Goal: Transaction & Acquisition: Subscribe to service/newsletter

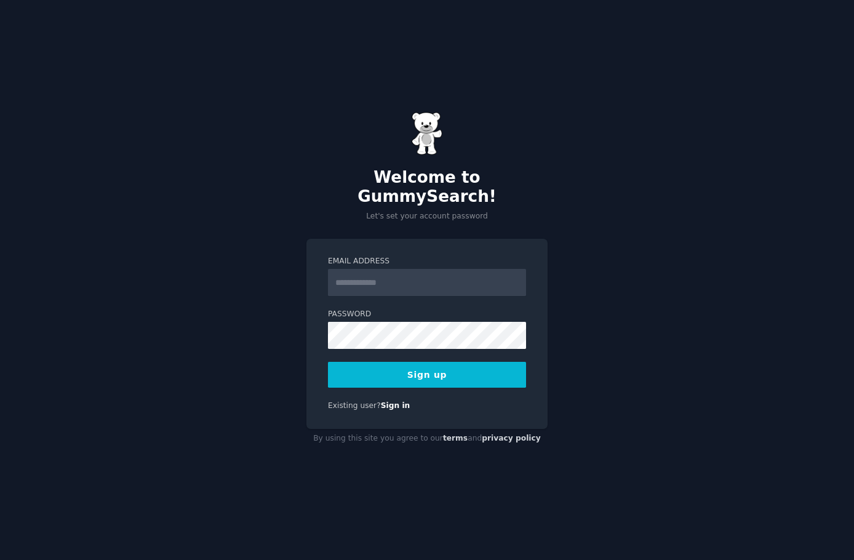
click at [402, 278] on input "Email Address" at bounding box center [427, 282] width 198 height 27
click at [400, 280] on input "Email Address" at bounding box center [427, 282] width 198 height 27
type input "**********"
click at [328, 362] on button "Sign up" at bounding box center [427, 375] width 198 height 26
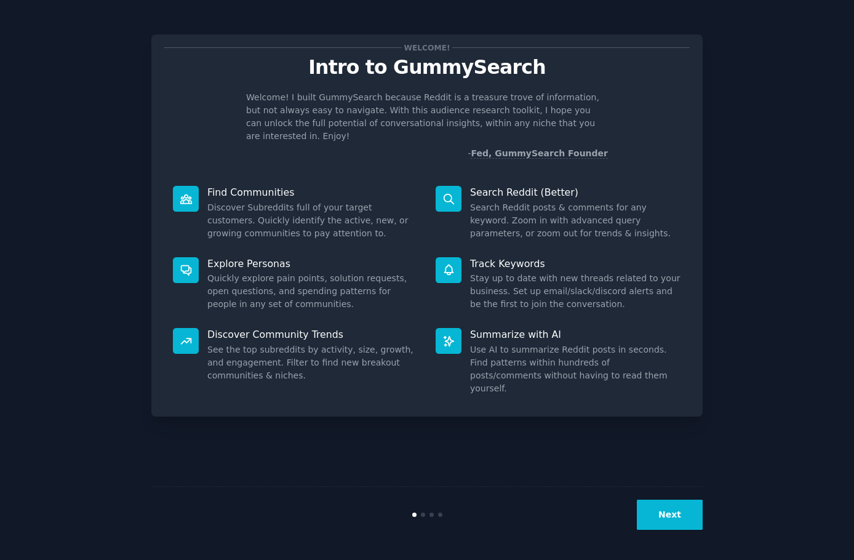
click at [667, 515] on button "Next" at bounding box center [669, 514] width 66 height 30
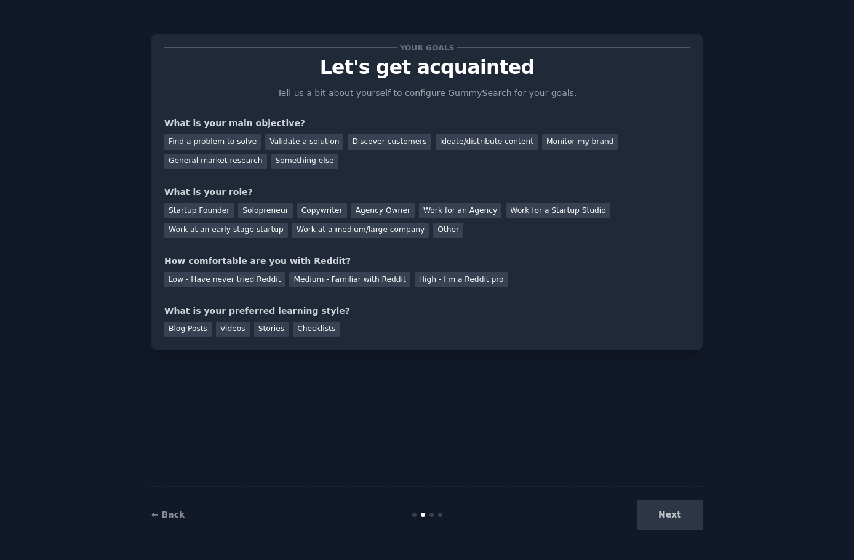
click at [667, 517] on div "Next" at bounding box center [610, 514] width 184 height 30
click at [286, 142] on div "Validate a solution" at bounding box center [304, 141] width 78 height 15
click at [199, 213] on div "Startup Founder" at bounding box center [198, 210] width 69 height 15
click at [253, 283] on div "Low - Have never tried Reddit" at bounding box center [224, 279] width 121 height 15
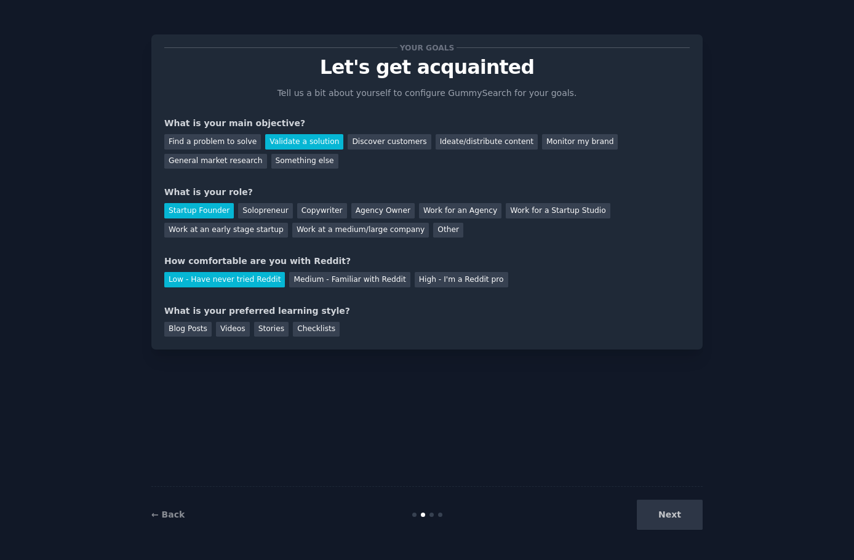
click at [323, 269] on div "Low - Have never tried Reddit Medium - Familiar with Reddit High - I'm a Reddit…" at bounding box center [426, 277] width 525 height 20
click at [325, 279] on div "Medium - Familiar with Reddit" at bounding box center [349, 279] width 121 height 15
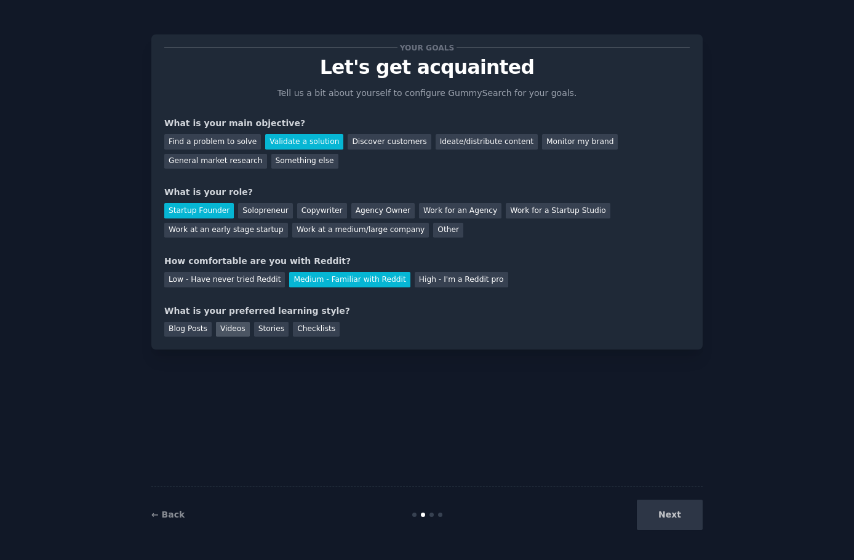
click at [230, 331] on div "Videos" at bounding box center [233, 329] width 34 height 15
click at [295, 326] on div "Checklists" at bounding box center [316, 329] width 47 height 15
click at [231, 332] on div "Videos" at bounding box center [233, 329] width 34 height 15
click at [663, 514] on button "Next" at bounding box center [669, 514] width 66 height 30
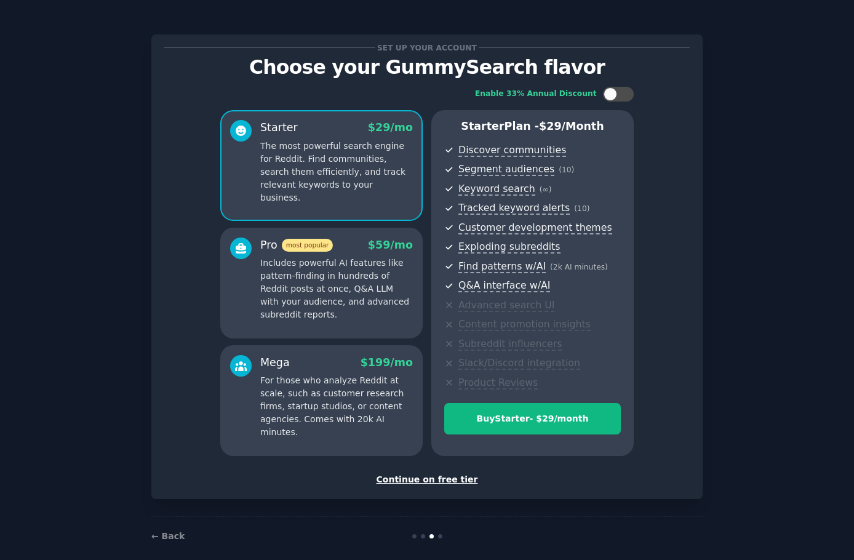
click at [442, 478] on div "Continue on free tier" at bounding box center [426, 479] width 525 height 13
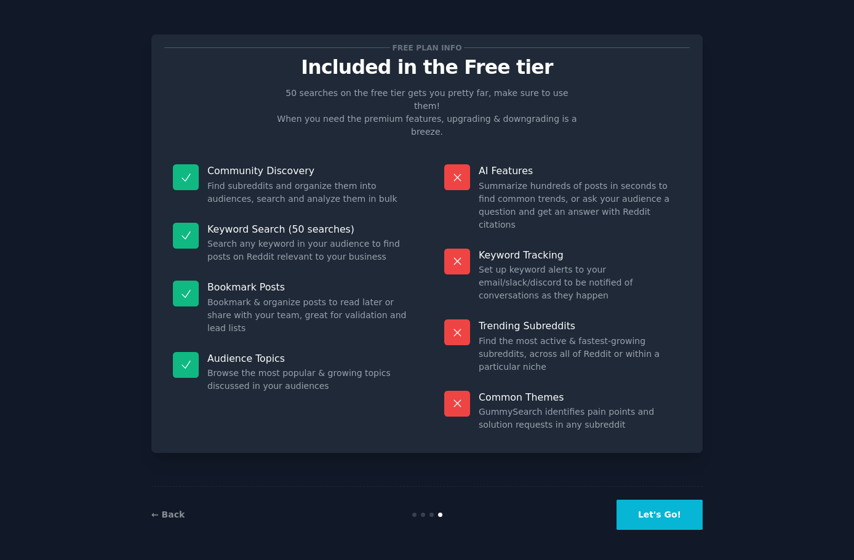
click at [650, 510] on button "Let's Go!" at bounding box center [659, 514] width 86 height 30
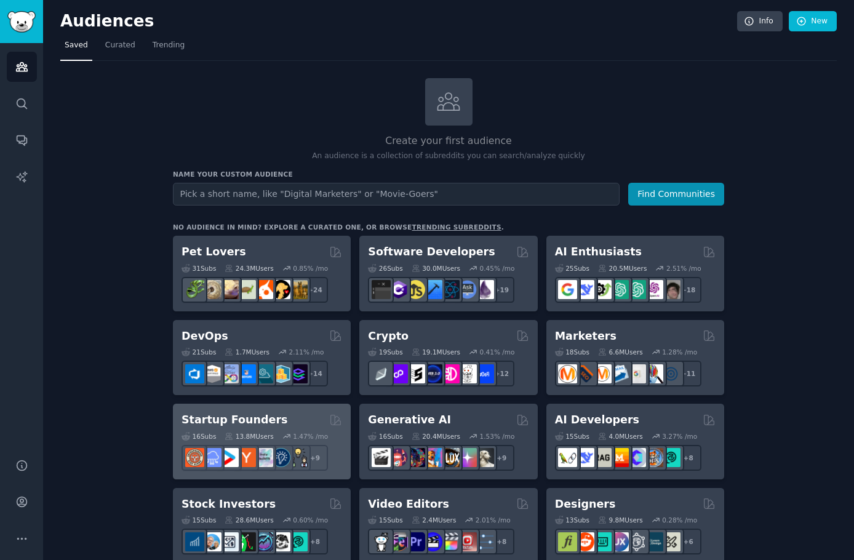
click at [221, 419] on h2 "Startup Founders" at bounding box center [234, 419] width 106 height 15
